Goal: Information Seeking & Learning: Learn about a topic

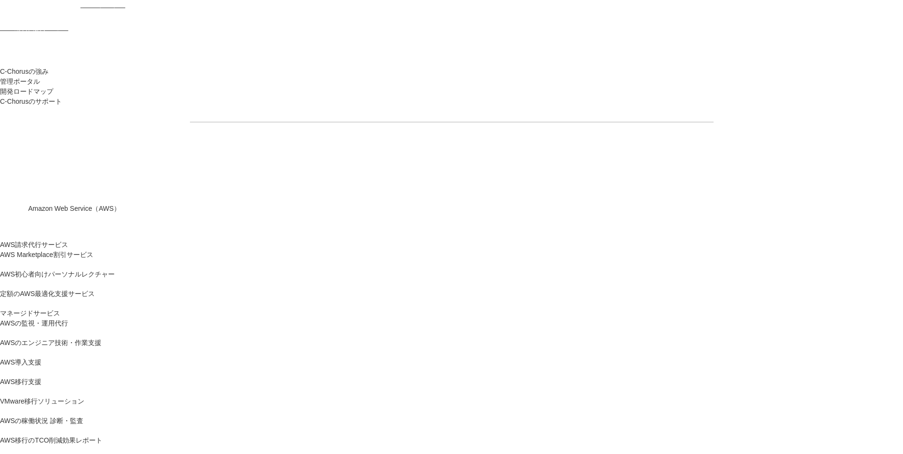
click at [229, 356] on section "AWSの導入からコスト削減、 構成・運用の最適化からデータ活用まで 規模や業種業態を問わない マネージドサービスで AWS ジャーニーの 成功を実現 AWS …" at bounding box center [451, 282] width 903 height 564
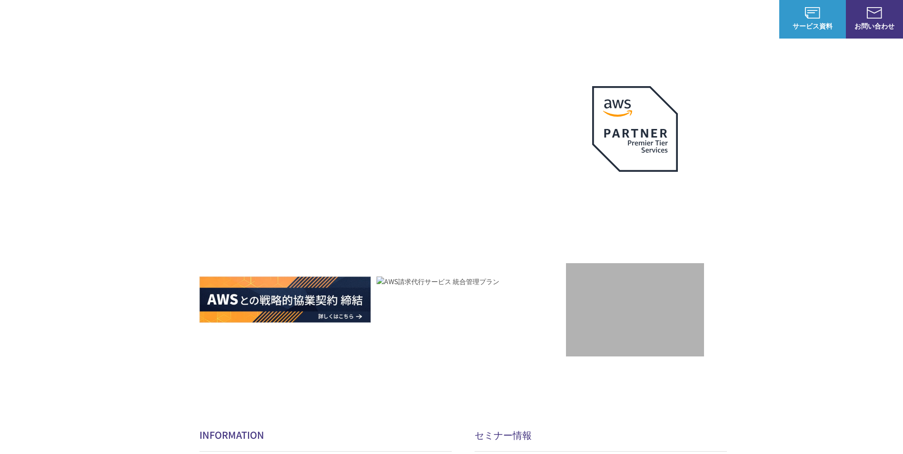
click at [219, 356] on h2 "INFORMATION" at bounding box center [325, 435] width 252 height 14
click at [125, 17] on span "NHN テコラス AWS総合支援サービス" at bounding box center [143, 19] width 69 height 20
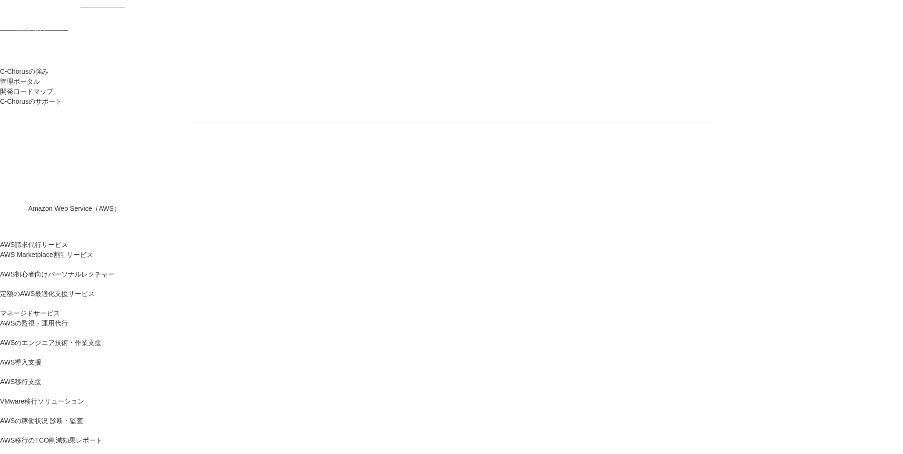
click at [65, 19] on img at bounding box center [40, 11] width 80 height 23
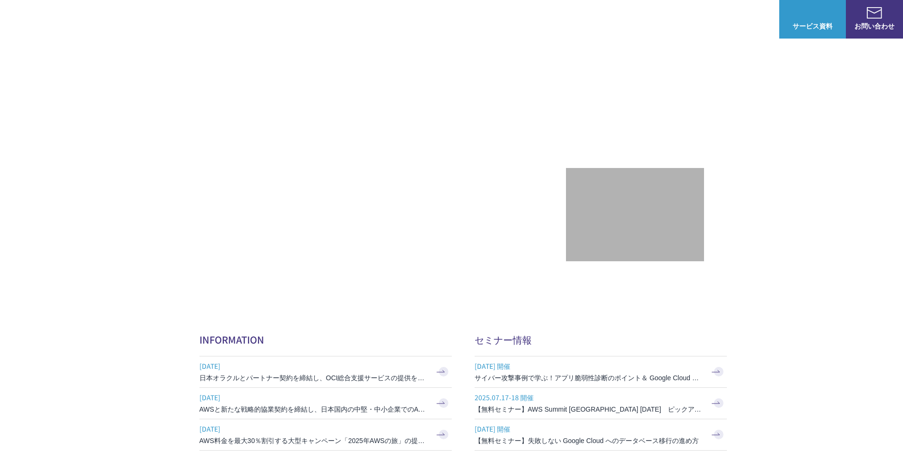
scroll to position [143, 0]
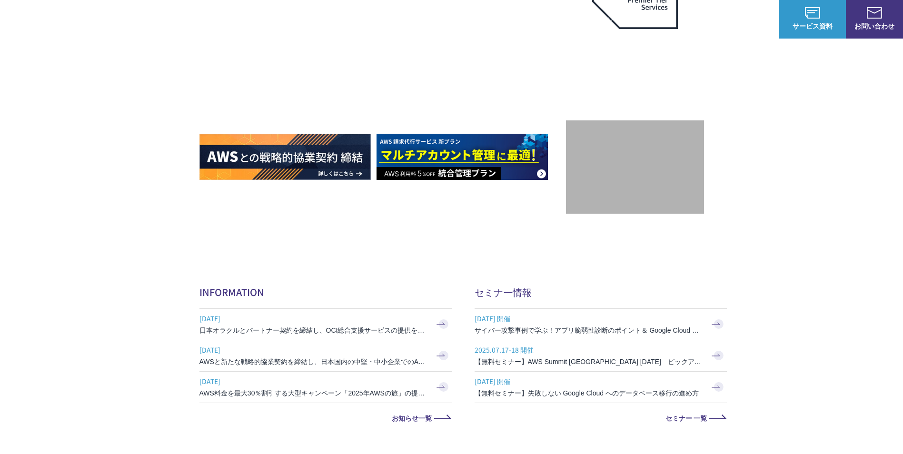
click at [140, 21] on span "NHN テコラス AWS総合支援サービス" at bounding box center [143, 19] width 69 height 20
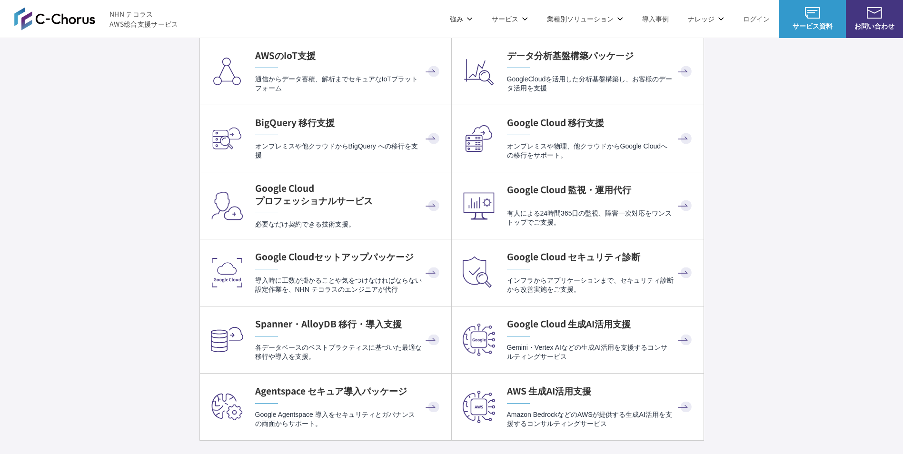
scroll to position [3094, 0]
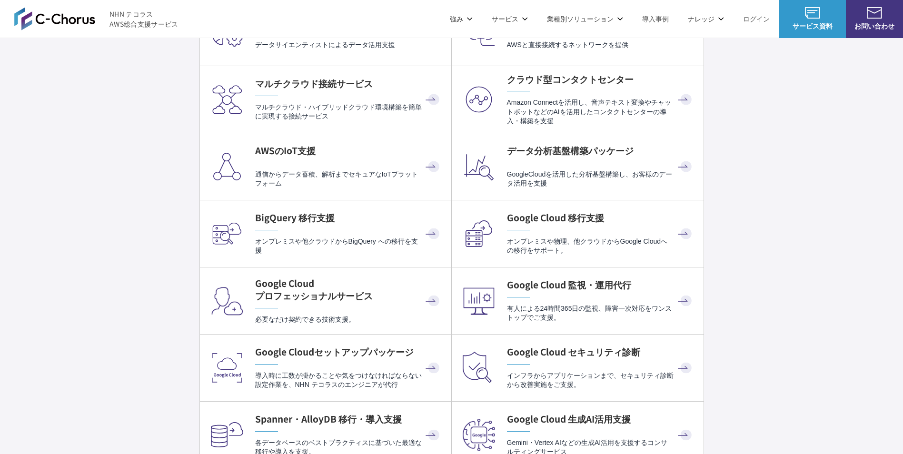
scroll to position [3047, 0]
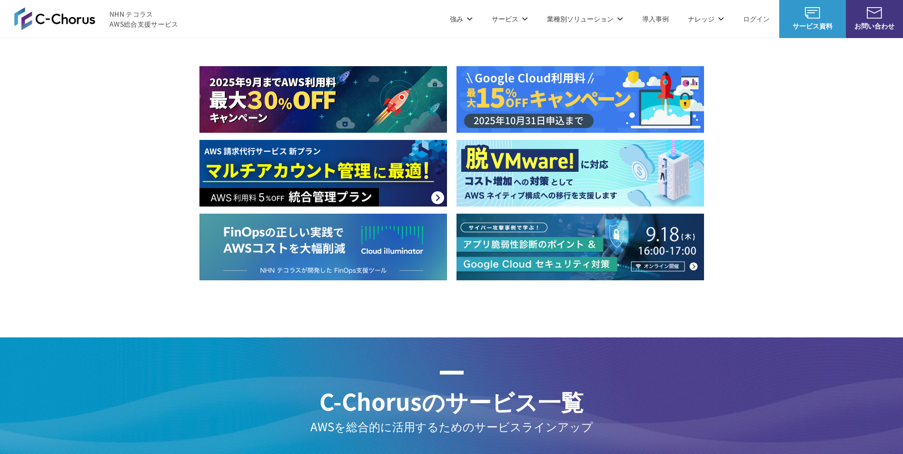
scroll to position [1190, 0]
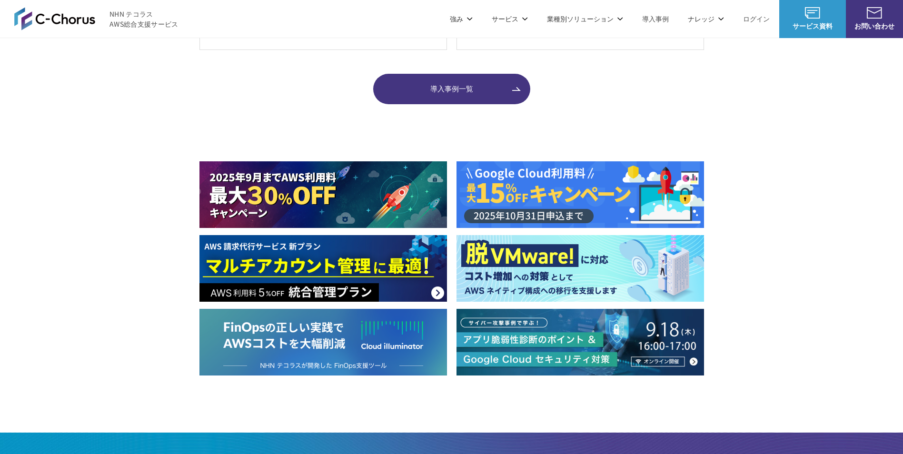
click at [26, 17] on img at bounding box center [54, 18] width 81 height 23
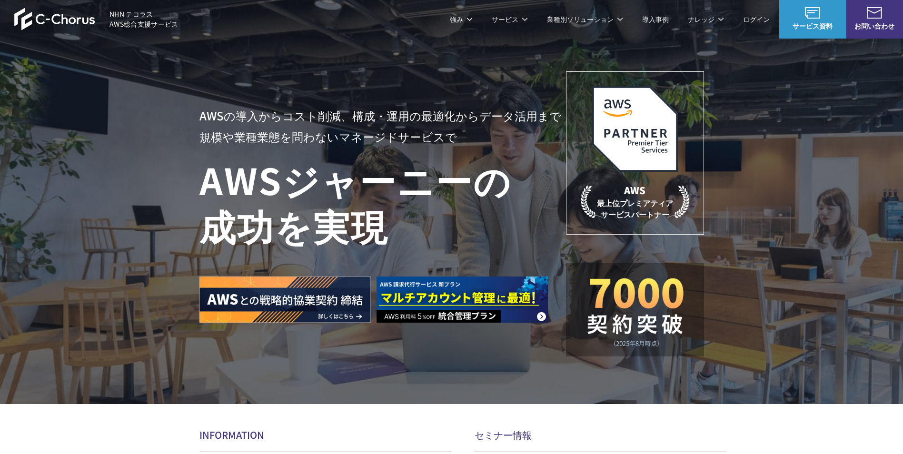
drag, startPoint x: 25, startPoint y: 7, endPoint x: 22, endPoint y: 22, distance: 15.4
click at [20, 21] on header "NHN テコラス AWS総合支援サービス 強み 強み C-Chorusの強み 管理ポータル 開発ロードマップ C-Chorusのサポート 資料を請求する まず…" at bounding box center [451, 19] width 903 height 38
click at [25, 20] on img at bounding box center [54, 19] width 81 height 23
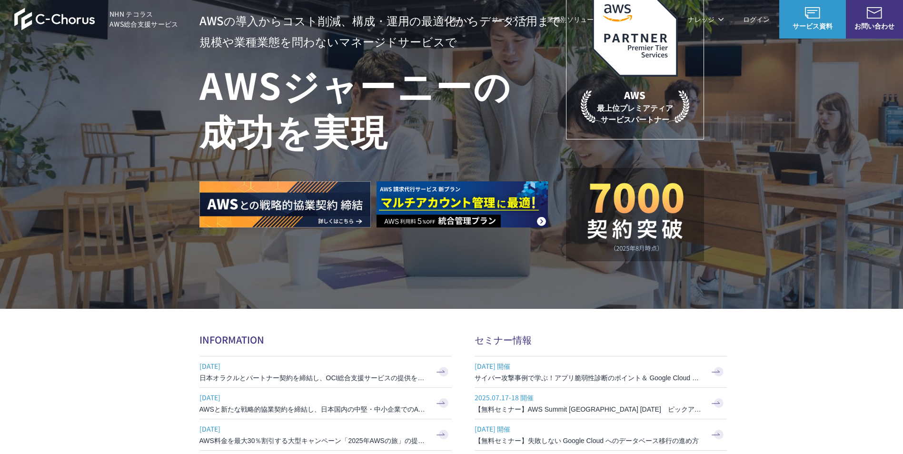
scroll to position [190, 0]
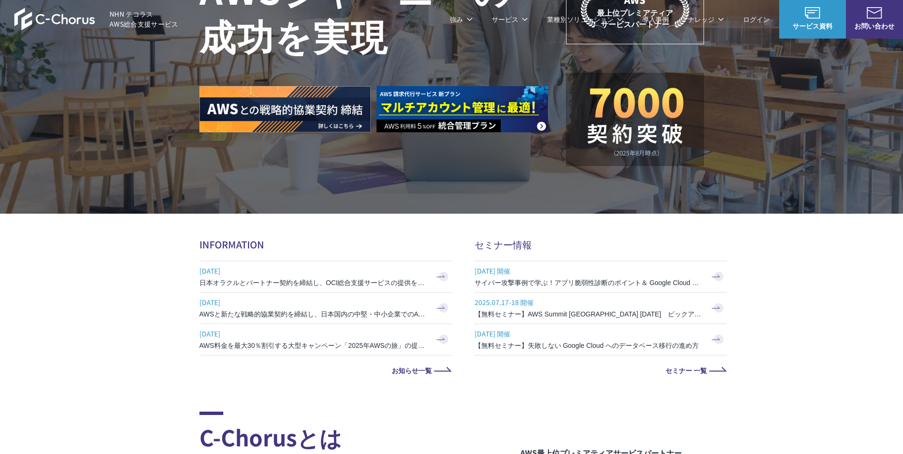
click at [145, 346] on section "AWSの導入からコスト削減、 構成・運用の最適化からデータ活用まで 規模や業種業態を問わない マネージドサービスで AWS ジャーニーの 成功を実現 AWS …" at bounding box center [451, 92] width 903 height 564
click at [148, 323] on section "AWSの導入からコスト削減、 構成・運用の最適化からデータ活用まで 規模や業種業態を問わない マネージドサービスで AWS ジャーニーの 成功を実現 AWS …" at bounding box center [451, 92] width 903 height 564
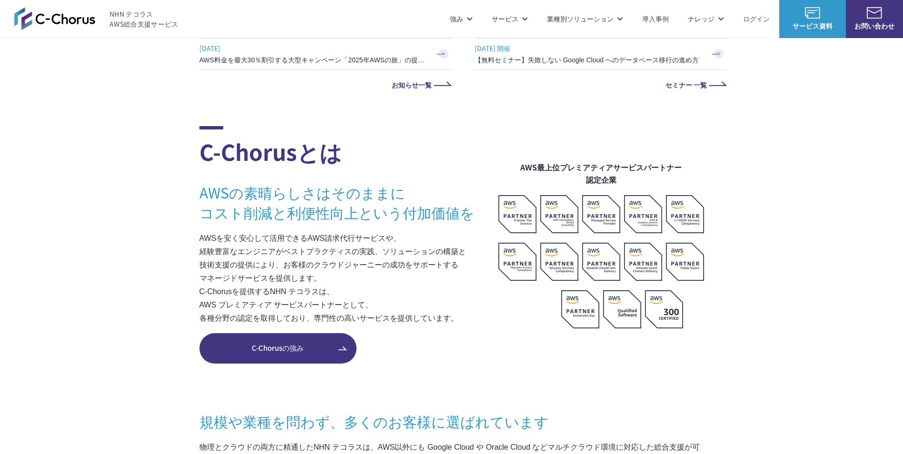
scroll to position [428, 0]
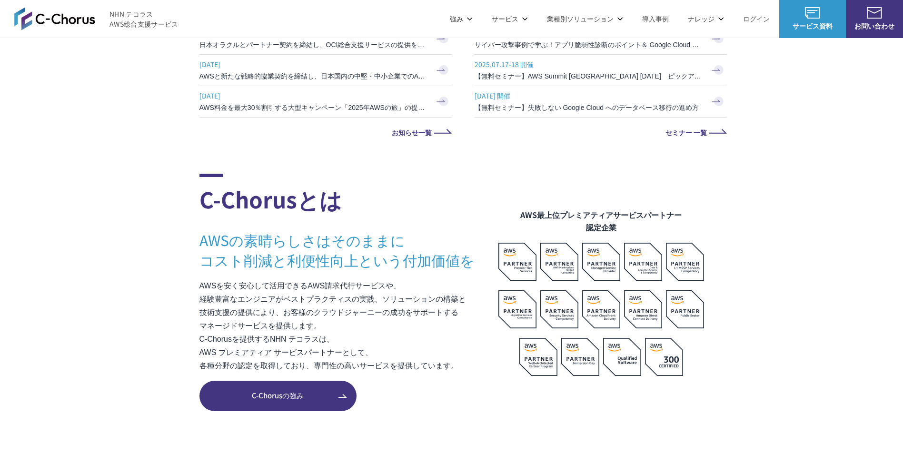
click at [253, 198] on h2 "C-Chorusとは" at bounding box center [348, 195] width 299 height 42
click at [333, 206] on h2 "C-Chorusとは" at bounding box center [348, 195] width 299 height 42
drag, startPoint x: 340, startPoint y: 207, endPoint x: 361, endPoint y: 210, distance: 21.7
click at [361, 210] on h2 "C-Chorusとは" at bounding box center [348, 195] width 299 height 42
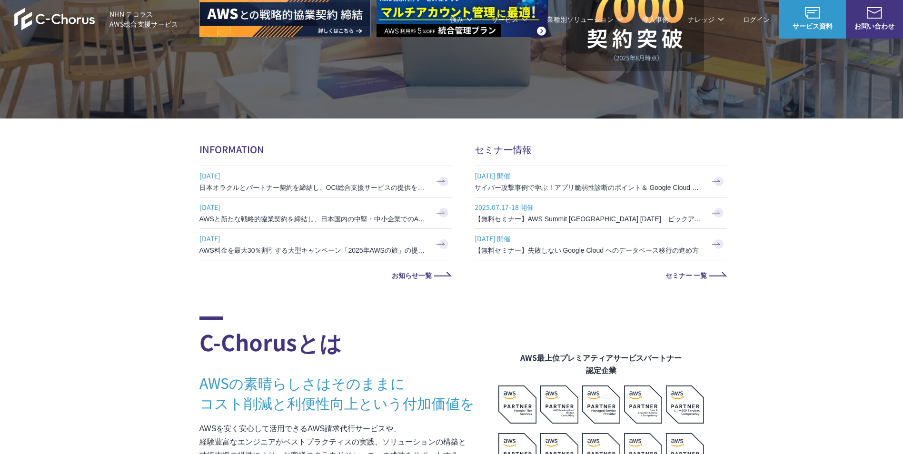
scroll to position [319, 0]
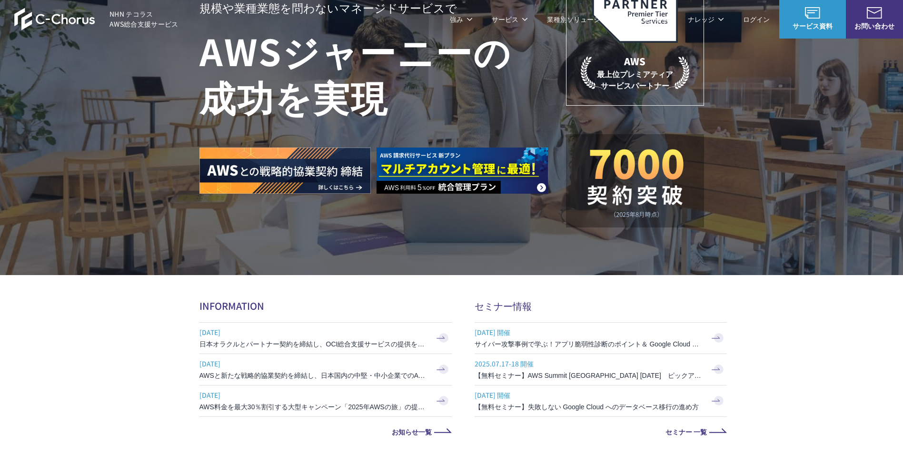
scroll to position [0, 0]
